Goal: Information Seeking & Learning: Find specific page/section

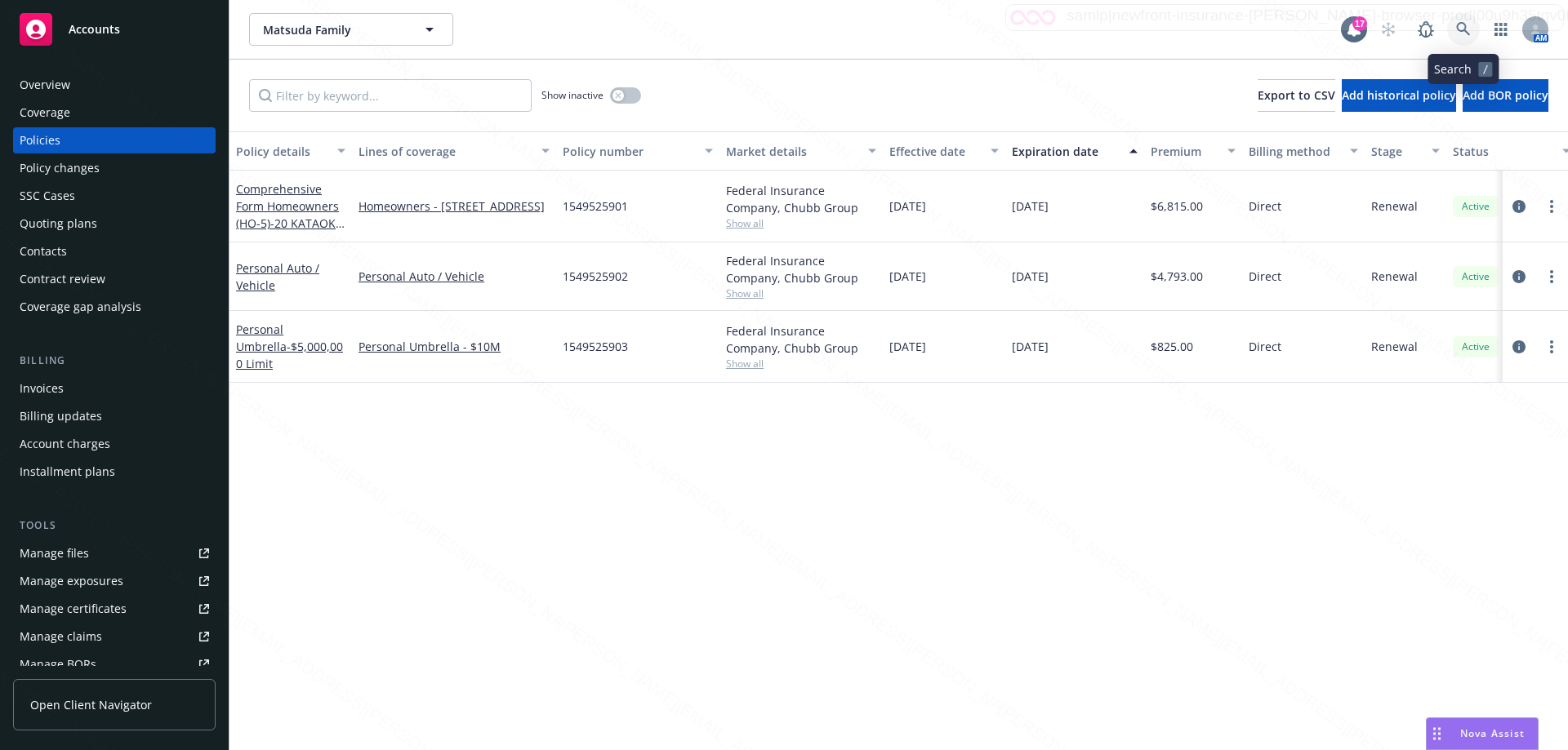
click at [1456, 32] on icon at bounding box center [1464, 29] width 15 height 15
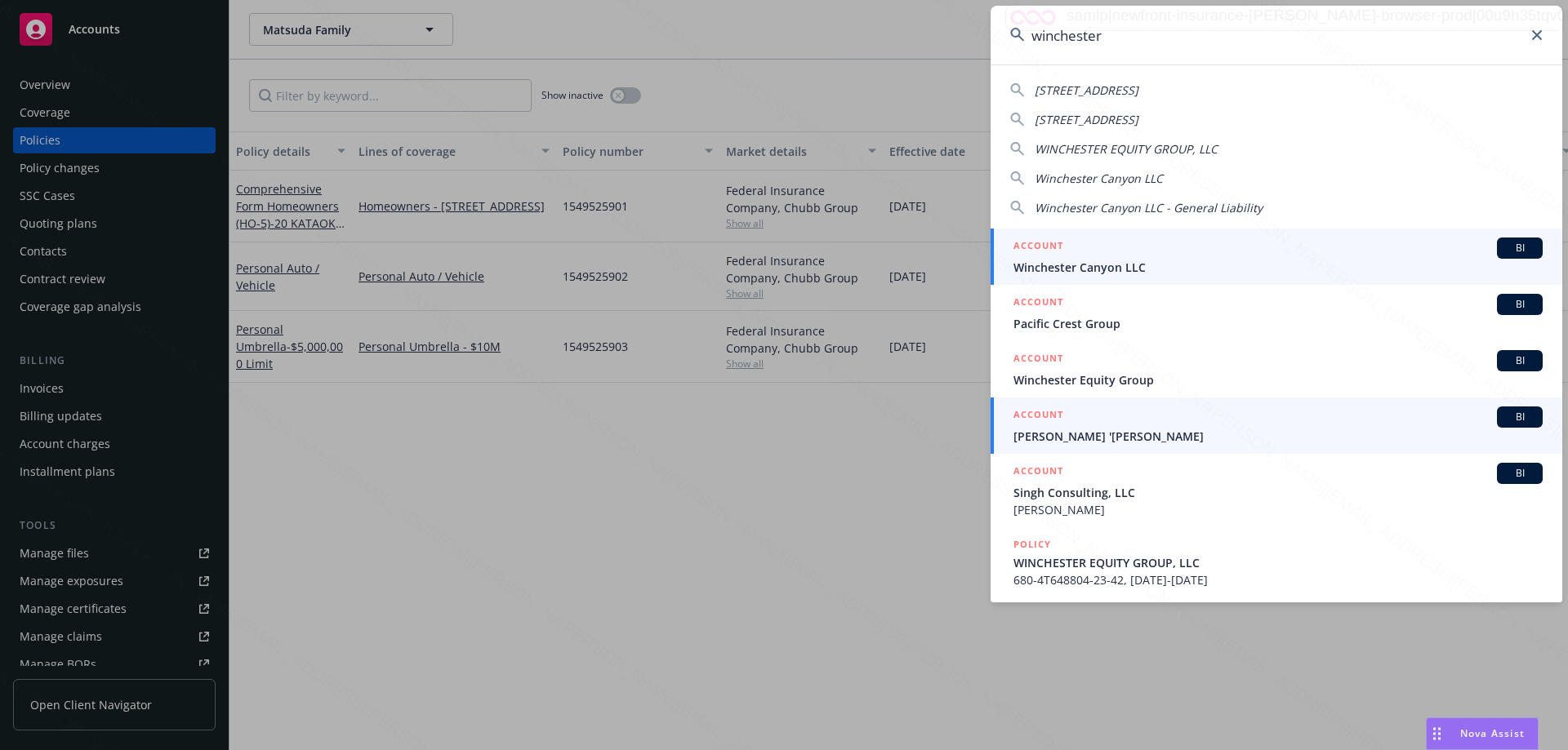
type input "winchester"
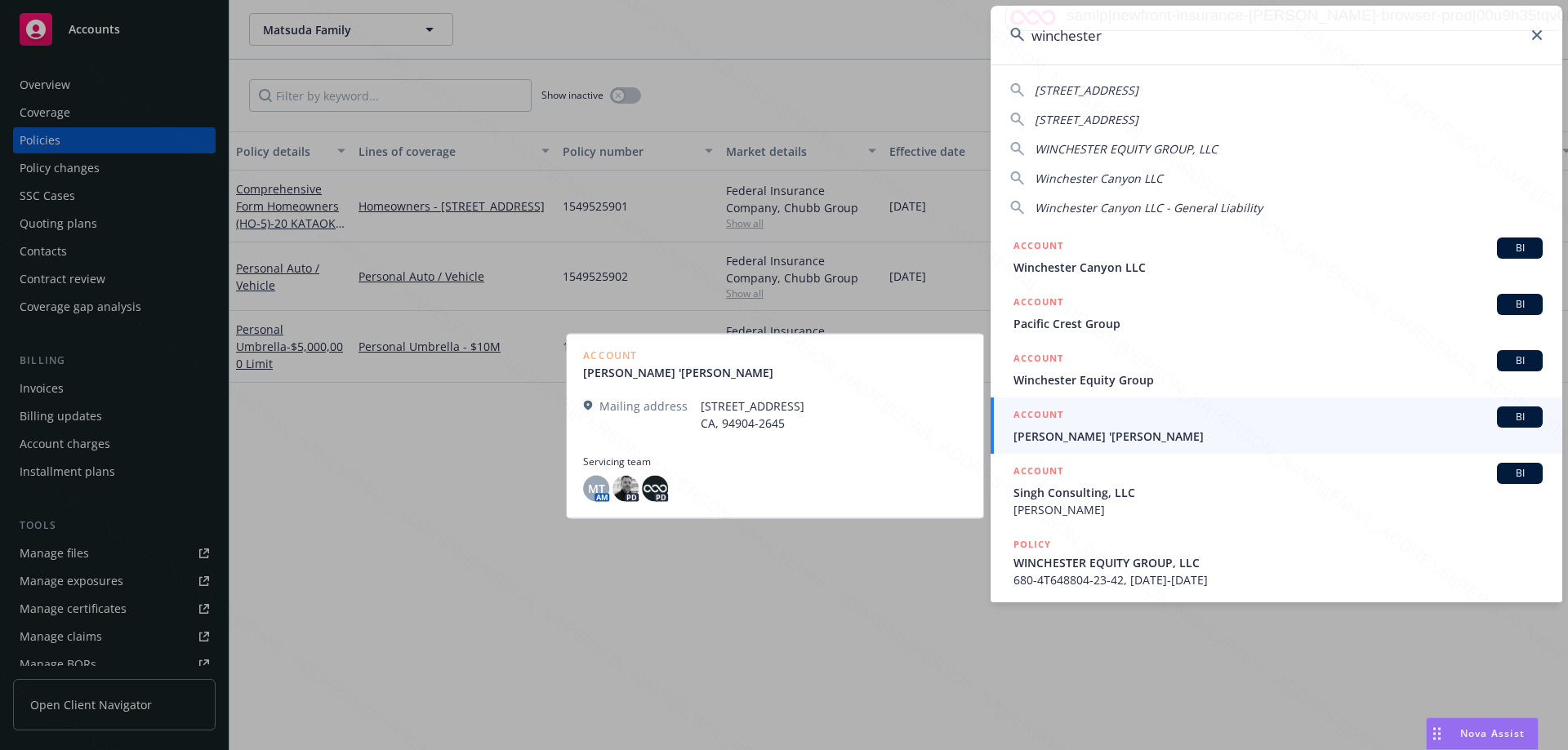
click at [1135, 441] on span "[PERSON_NAME] '[PERSON_NAME]" at bounding box center [1278, 436] width 529 height 18
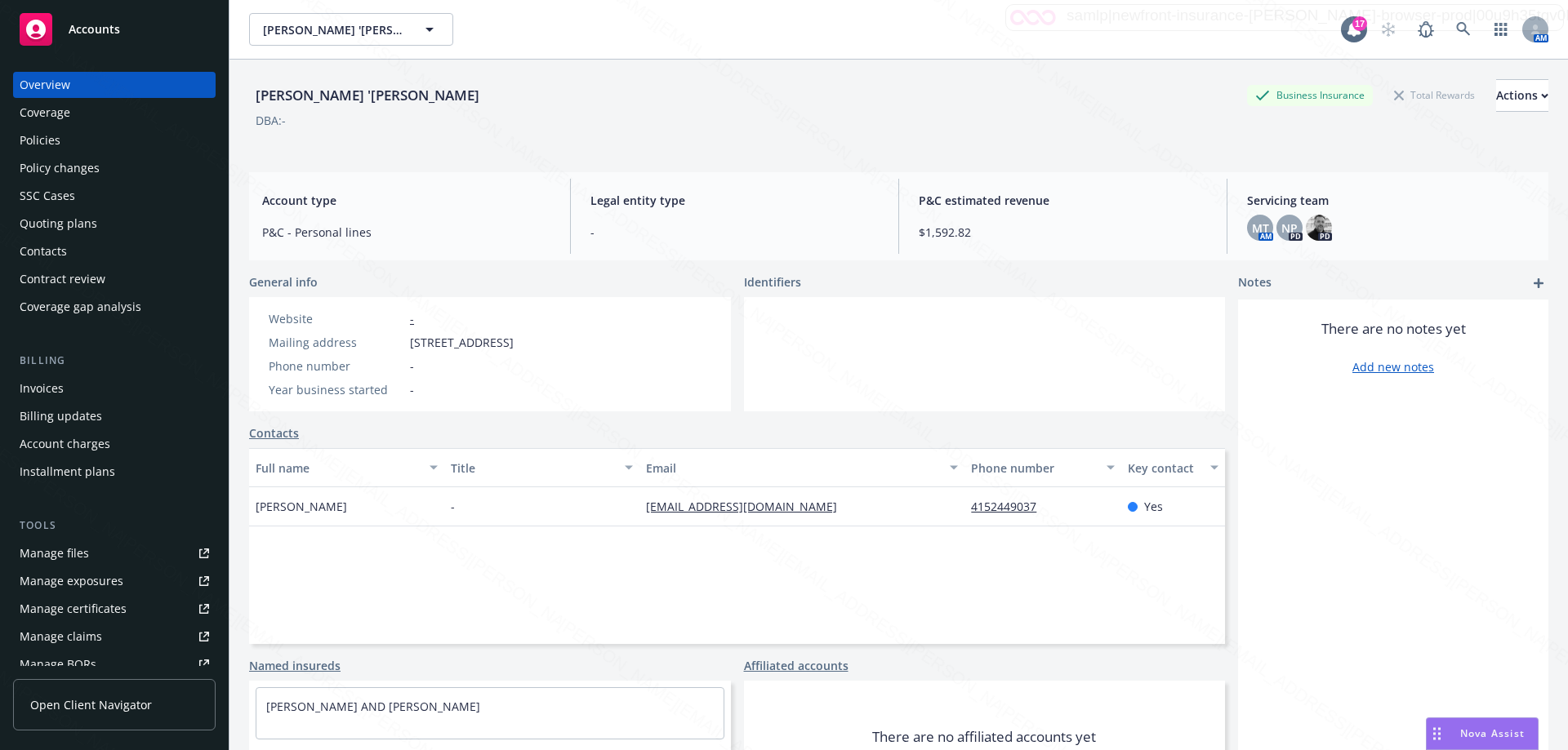
click at [54, 140] on div "Policies" at bounding box center [40, 140] width 41 height 26
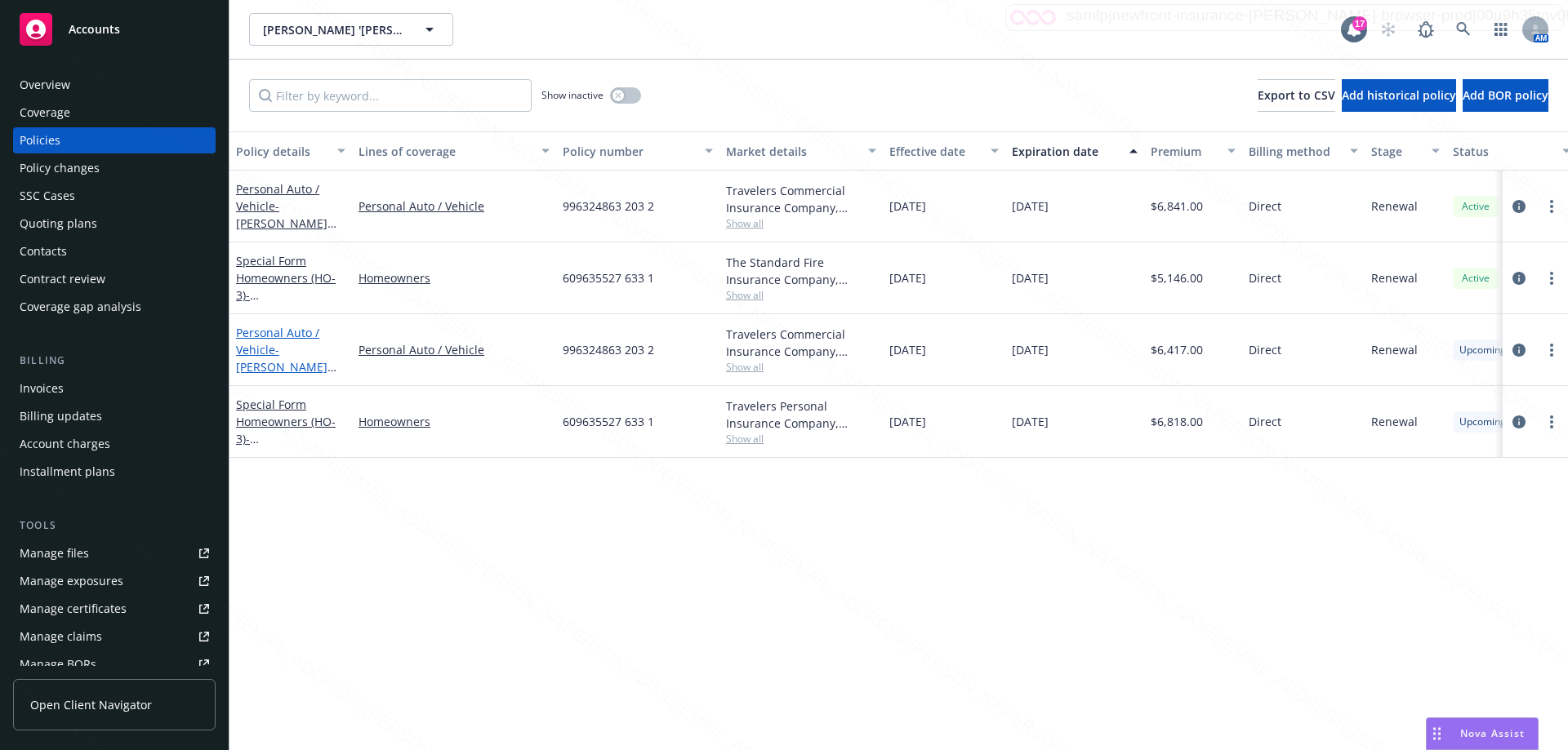
click at [264, 362] on span "- [PERSON_NAME] AND [PERSON_NAME]" at bounding box center [286, 375] width 100 height 67
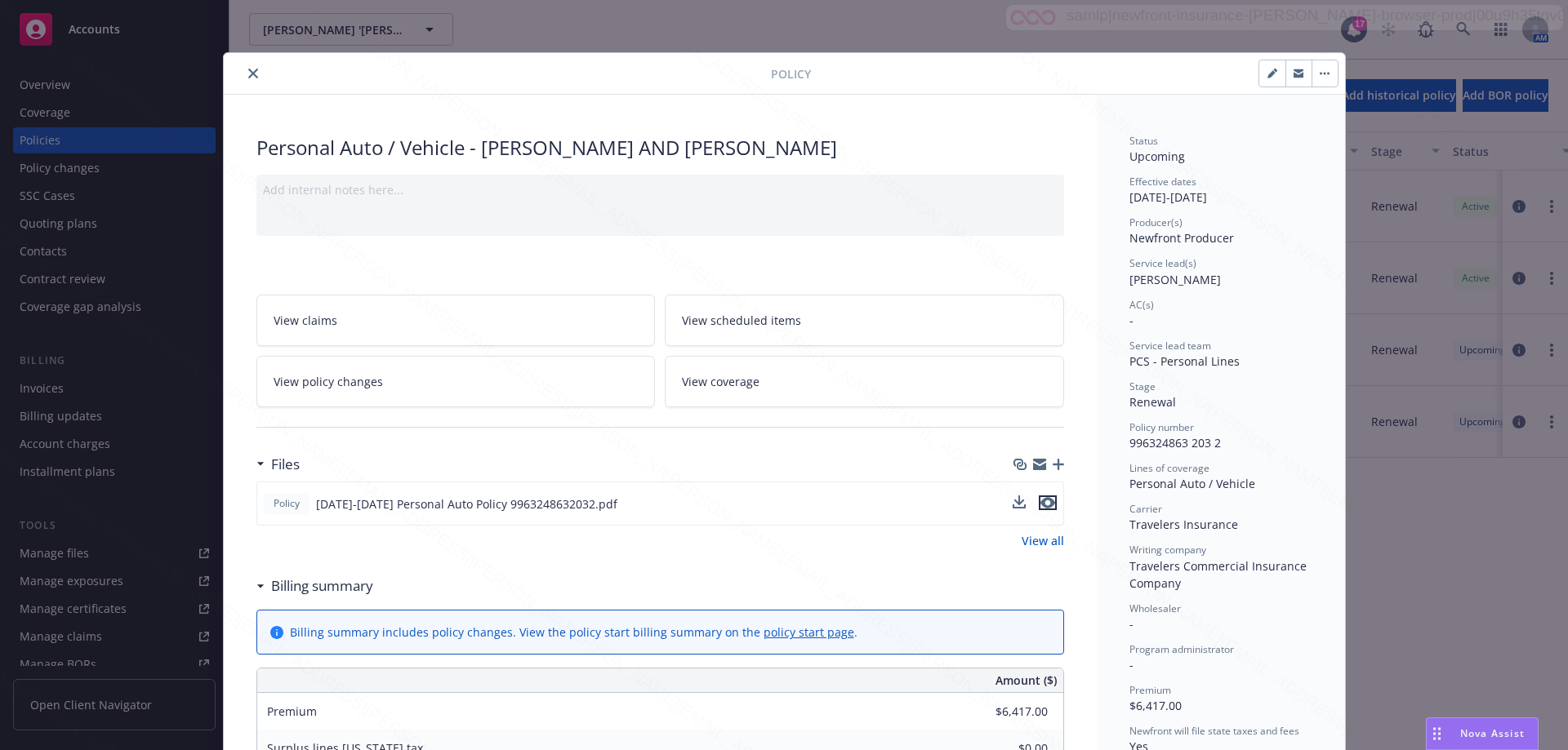
click at [1044, 499] on icon "preview file" at bounding box center [1048, 503] width 15 height 12
click at [243, 69] on button "close" at bounding box center [253, 73] width 20 height 20
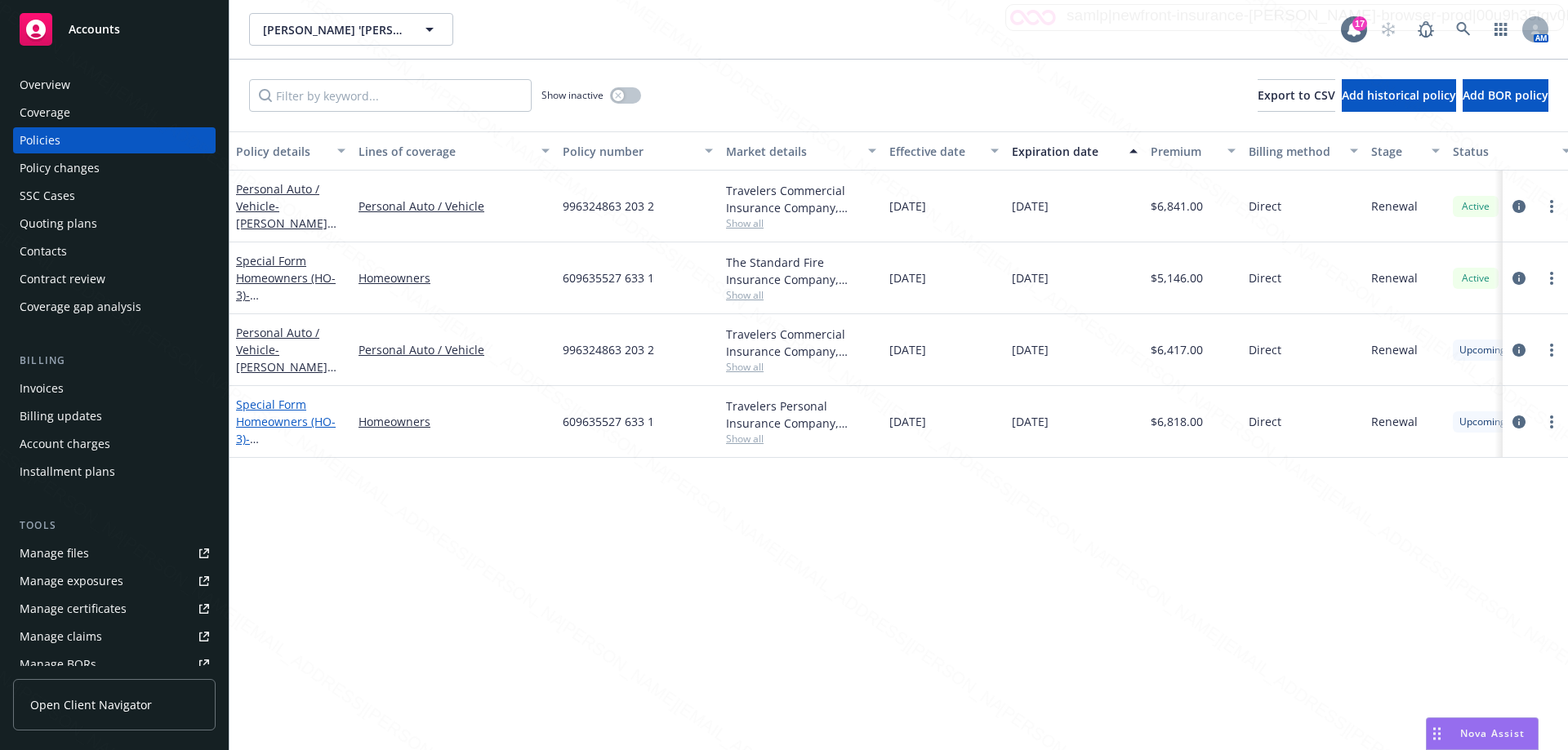
click at [297, 425] on link "Special Form Homeowners (HO-3) - [STREET_ADDRESS][PERSON_NAME]" at bounding box center [288, 438] width 103 height 84
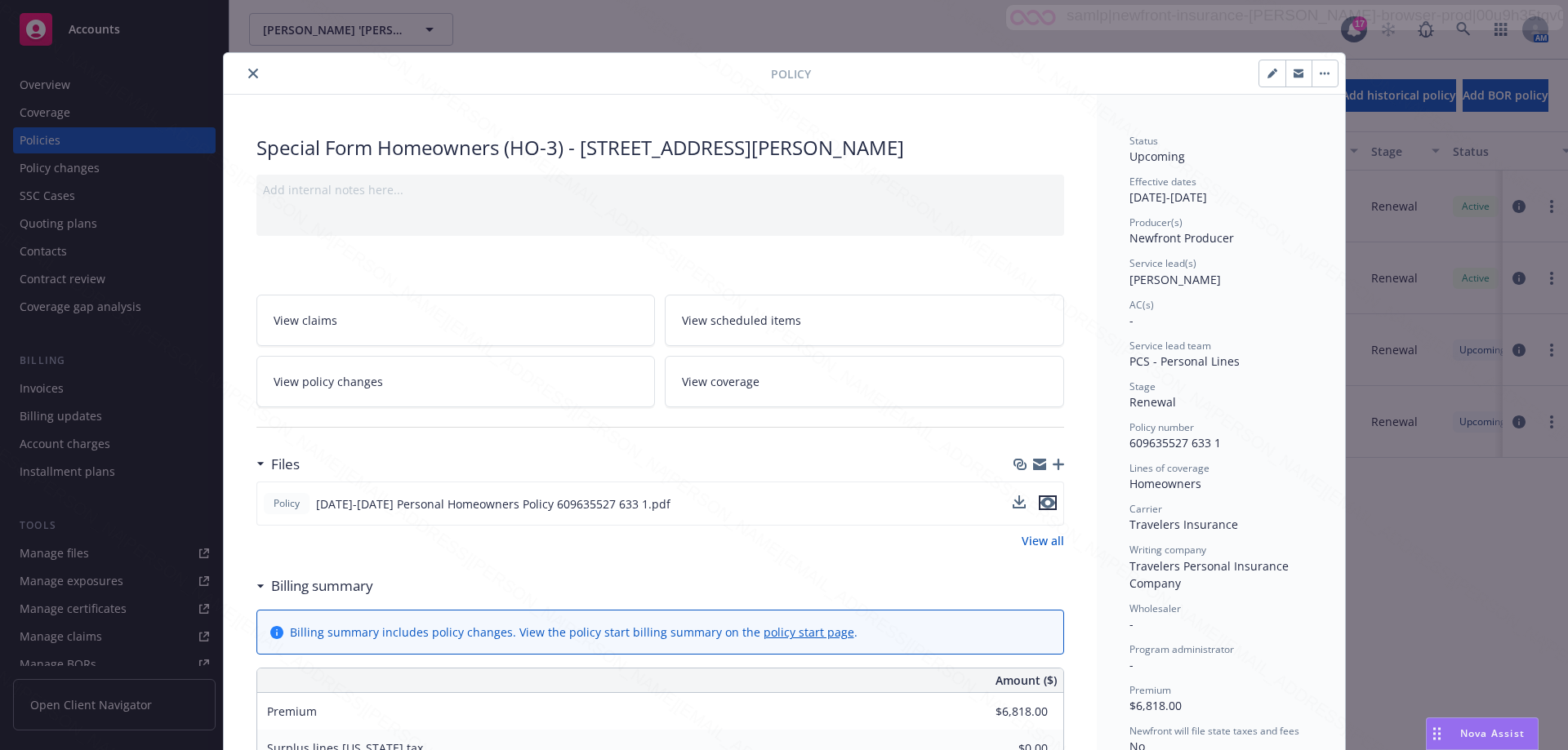
click at [1042, 498] on icon "preview file" at bounding box center [1048, 503] width 15 height 12
